Goal: Check status

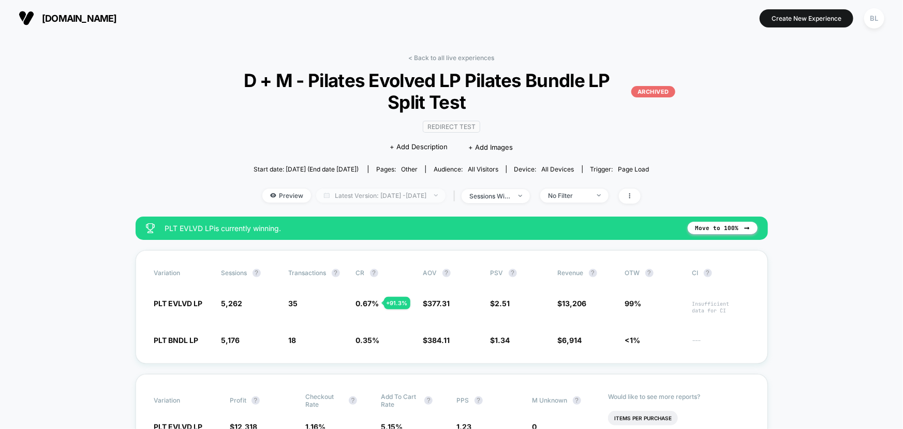
click at [388, 199] on span "Latest Version: [DATE] - [DATE]" at bounding box center [380, 195] width 129 height 14
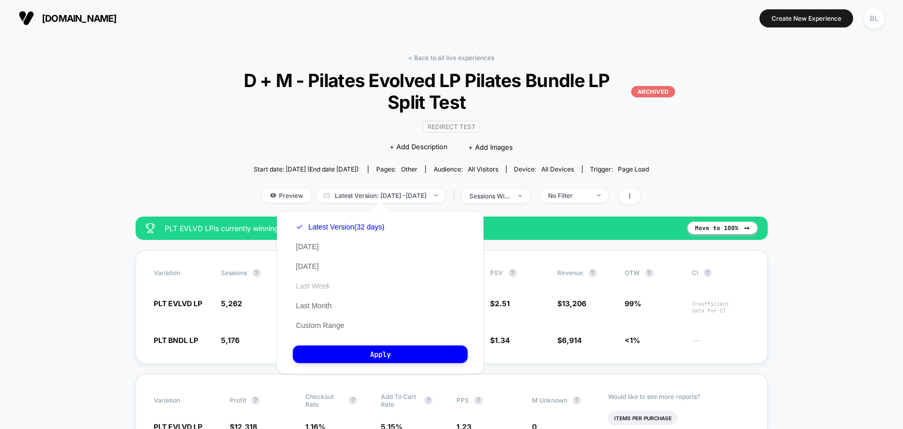
click at [323, 285] on button "Last Week" at bounding box center [313, 285] width 40 height 9
click at [367, 351] on button "Apply" at bounding box center [380, 354] width 175 height 18
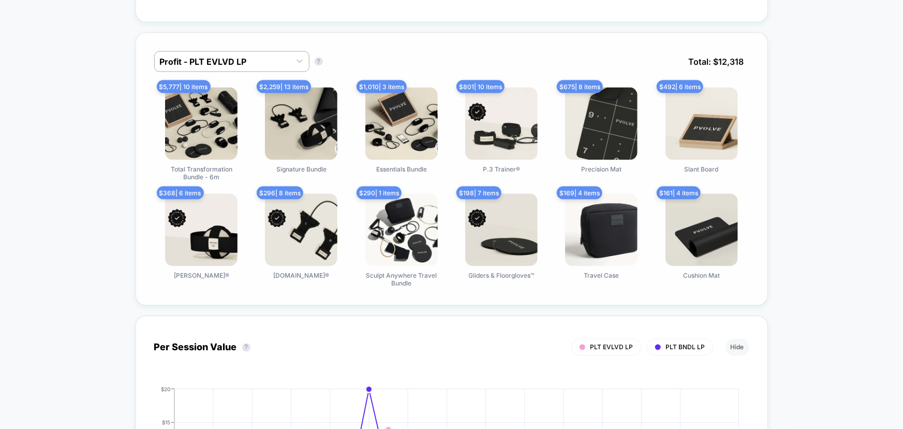
scroll to position [564, 0]
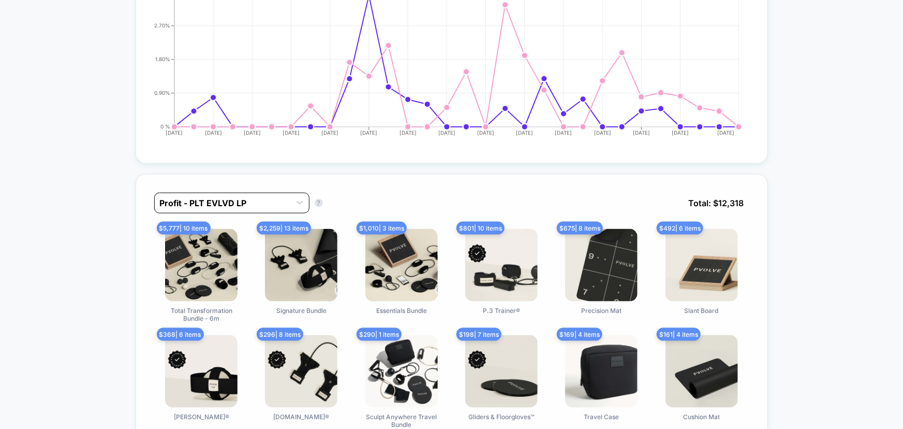
click at [236, 201] on div at bounding box center [222, 203] width 125 height 12
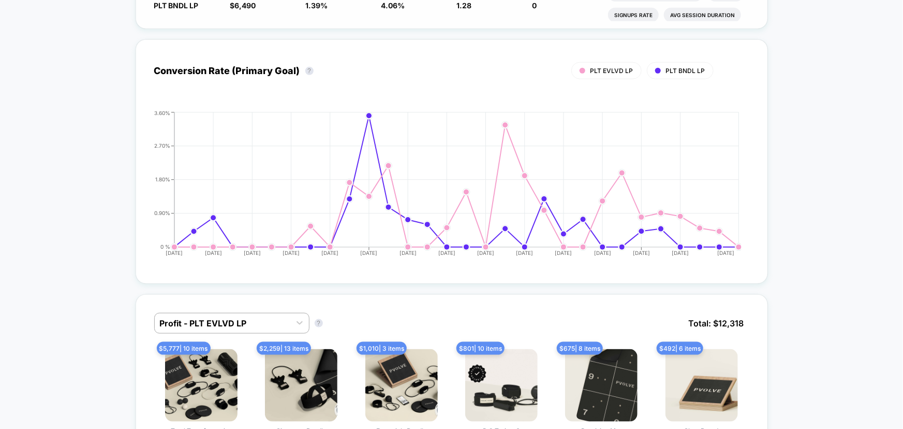
scroll to position [329, 0]
